Goal: Task Accomplishment & Management: Manage account settings

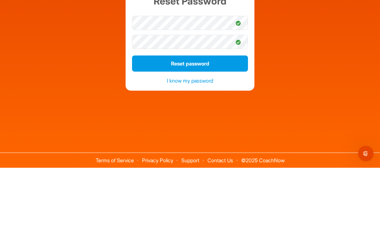
click at [206, 118] on button "Reset password" at bounding box center [190, 126] width 116 height 16
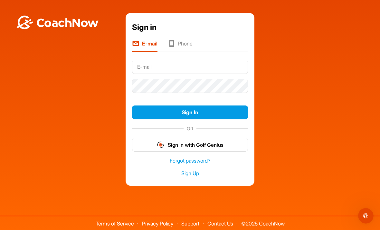
click at [154, 60] on input "text" at bounding box center [190, 67] width 116 height 14
click at [150, 60] on input "text" at bounding box center [190, 67] width 116 height 14
click at [154, 60] on input "text" at bounding box center [190, 67] width 116 height 14
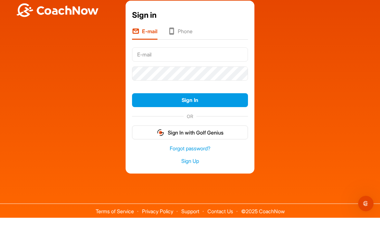
click at [146, 60] on input "text" at bounding box center [190, 67] width 116 height 14
type input "ricktowler661@gmail.com"
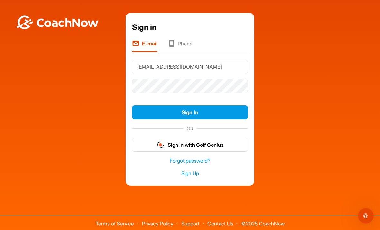
click at [200, 105] on button "Sign In" at bounding box center [190, 112] width 116 height 14
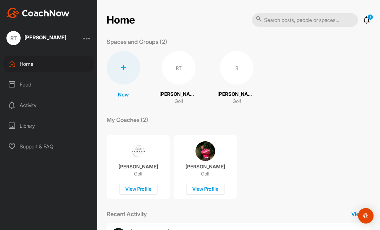
click at [178, 69] on div "RT" at bounding box center [179, 68] width 34 height 34
click at [233, 67] on div "R" at bounding box center [237, 68] width 34 height 34
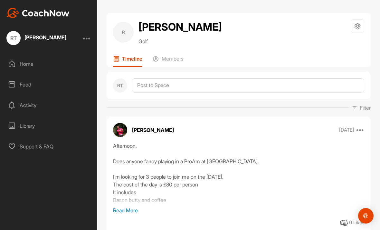
click at [126, 32] on div "R" at bounding box center [123, 32] width 21 height 21
click at [50, 40] on div "Rick Towler" at bounding box center [46, 38] width 42 height 8
click at [20, 39] on div "RT" at bounding box center [13, 38] width 14 height 14
click at [23, 66] on div "Home" at bounding box center [49, 64] width 91 height 16
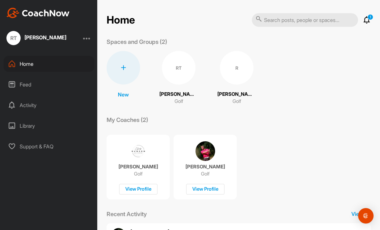
click at [128, 69] on div at bounding box center [124, 68] width 34 height 34
click at [303, 78] on div "New New Space New Group RT Rick Towler Golf R Rick Towler Golf" at bounding box center [239, 78] width 264 height 54
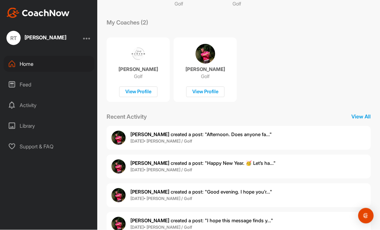
scroll to position [16, 0]
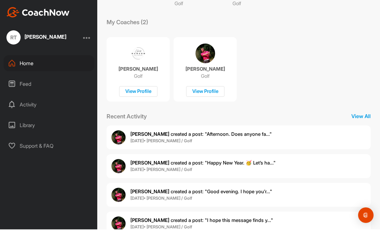
click at [25, 76] on div "Feed" at bounding box center [49, 84] width 91 height 16
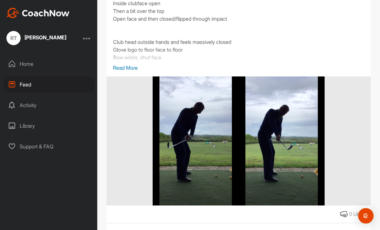
scroll to position [7824, 0]
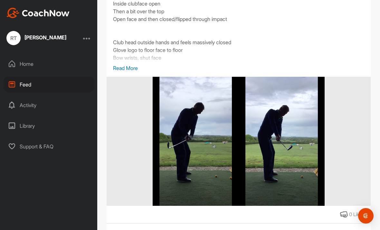
click at [34, 97] on div "Activity" at bounding box center [49, 105] width 91 height 16
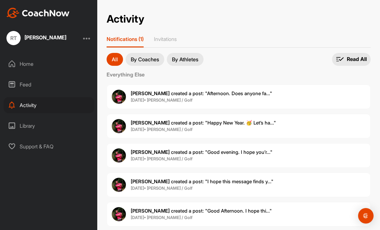
click at [147, 57] on p "By Coaches" at bounding box center [145, 59] width 28 height 5
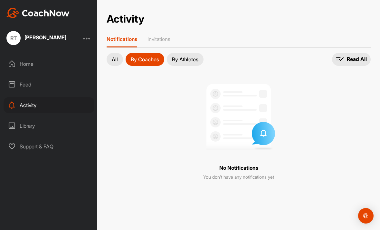
click at [165, 41] on p "Invitations" at bounding box center [159, 39] width 23 height 6
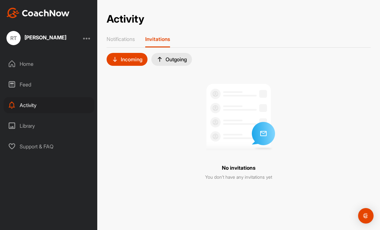
click at [139, 59] on div "Incoming" at bounding box center [127, 59] width 31 height 6
click at [182, 63] on div "Outgoing" at bounding box center [172, 59] width 41 height 13
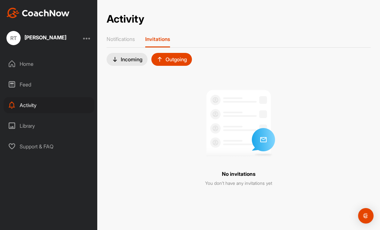
click at [90, 39] on div at bounding box center [87, 38] width 8 height 8
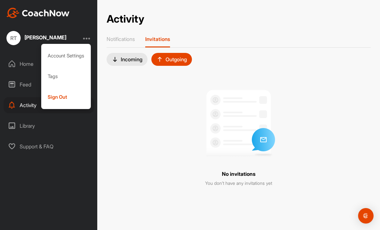
click at [331, 81] on div "Incoming Outgoing No invitations You don’t have any invitations yet" at bounding box center [239, 125] width 264 height 145
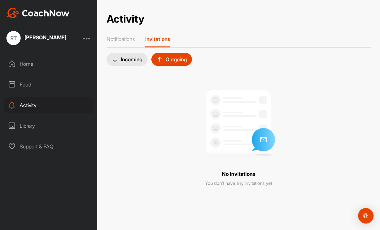
click at [33, 127] on div "Library" at bounding box center [49, 126] width 91 height 16
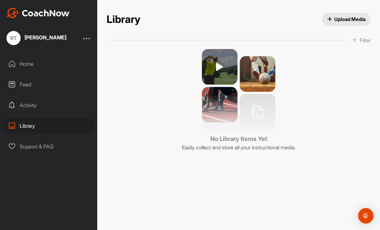
click at [17, 42] on div "RT" at bounding box center [13, 38] width 14 height 14
click at [47, 41] on div "Rick Towler" at bounding box center [46, 38] width 42 height 8
click at [33, 66] on div "Home" at bounding box center [49, 64] width 91 height 16
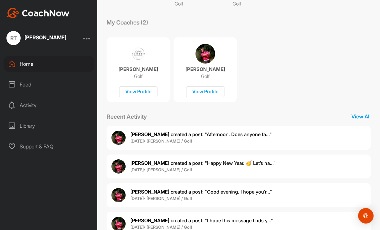
scroll to position [97, 0]
click at [362, 117] on p "View All" at bounding box center [361, 117] width 19 height 8
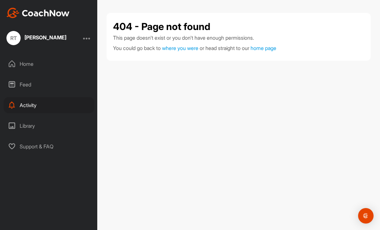
click at [46, 39] on div "Rick Towler" at bounding box center [46, 37] width 42 height 5
click at [41, 35] on div "Rick Towler" at bounding box center [46, 37] width 42 height 5
click at [16, 40] on div "RT" at bounding box center [13, 38] width 14 height 14
click at [31, 63] on div "Home" at bounding box center [49, 64] width 91 height 16
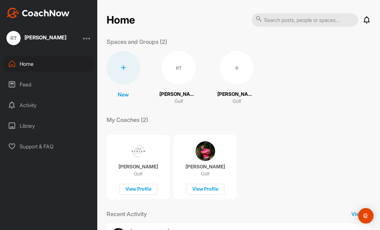
click at [282, 20] on input "text" at bounding box center [305, 20] width 106 height 14
type input "Chris"
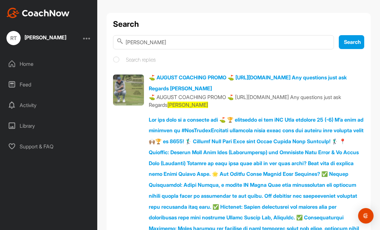
click at [15, 40] on div "RT" at bounding box center [13, 38] width 14 height 14
click at [25, 36] on div "Rick Towler" at bounding box center [46, 37] width 42 height 5
click at [47, 36] on div "Rick Towler" at bounding box center [46, 37] width 42 height 5
click at [90, 37] on div at bounding box center [87, 38] width 8 height 8
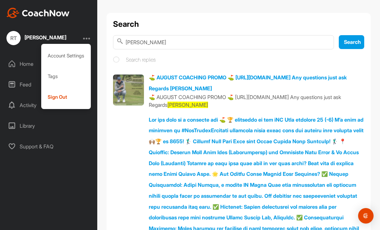
click at [79, 58] on div "Account Settings" at bounding box center [66, 55] width 50 height 21
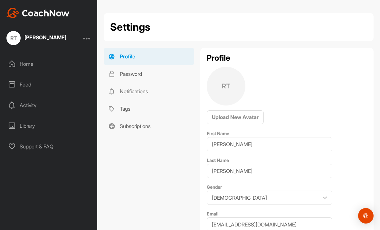
click at [18, 38] on div "RT" at bounding box center [13, 38] width 14 height 14
click at [15, 38] on div "RT" at bounding box center [13, 38] width 14 height 14
click at [31, 63] on div "Home" at bounding box center [49, 64] width 91 height 16
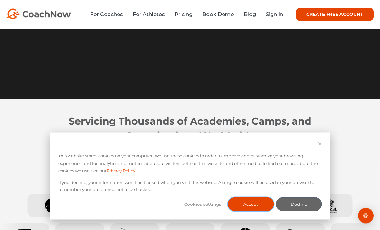
click at [257, 211] on button "Accept" at bounding box center [251, 204] width 46 height 14
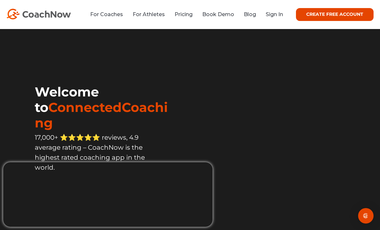
click at [333, 18] on link "CREATE FREE ACCOUNT" at bounding box center [335, 14] width 78 height 13
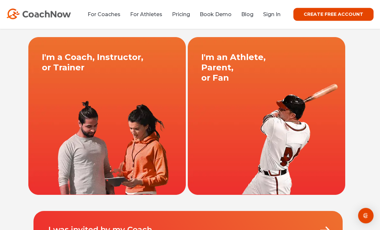
scroll to position [32, 0]
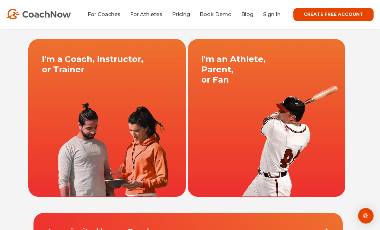
click at [283, 117] on link at bounding box center [267, 118] width 160 height 158
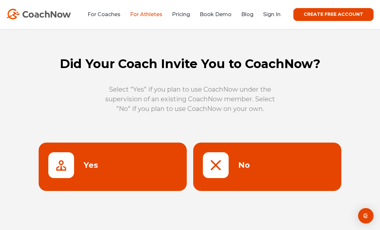
click at [73, 165] on link at bounding box center [113, 167] width 148 height 48
